Goal: Check status: Check status

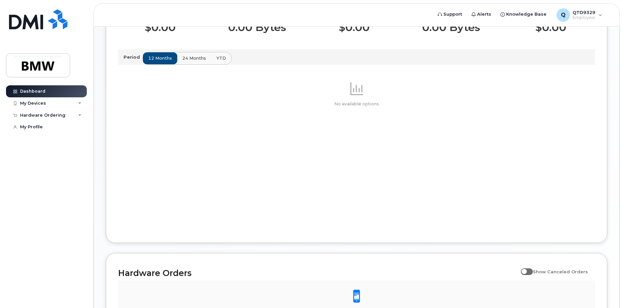
scroll to position [220, 0]
click at [224, 64] on button "YTD" at bounding box center [221, 58] width 21 height 12
click at [73, 99] on div "My Devices" at bounding box center [46, 103] width 81 height 12
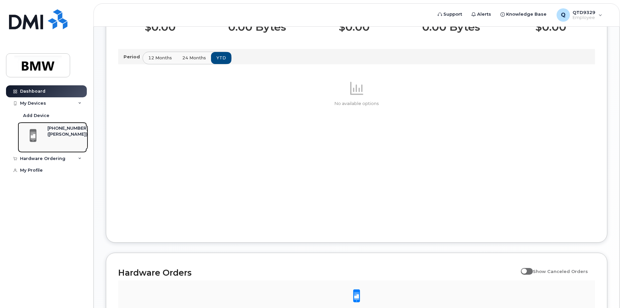
click at [51, 129] on div "[PHONE_NUMBER]" at bounding box center [67, 128] width 41 height 6
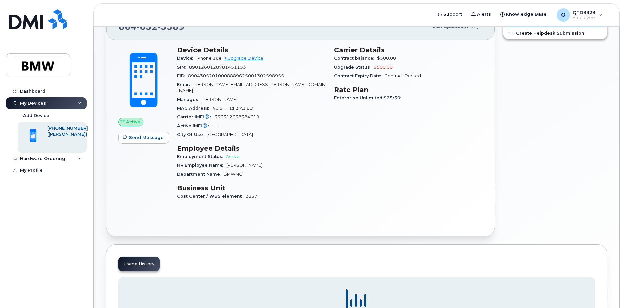
scroll to position [32, 0]
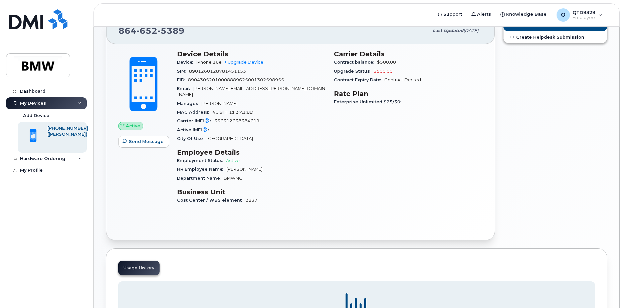
click at [145, 261] on div "Usage History" at bounding box center [138, 268] width 41 height 15
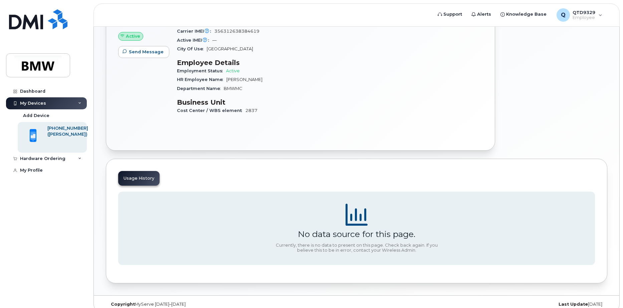
scroll to position [124, 0]
